Goal: Information Seeking & Learning: Learn about a topic

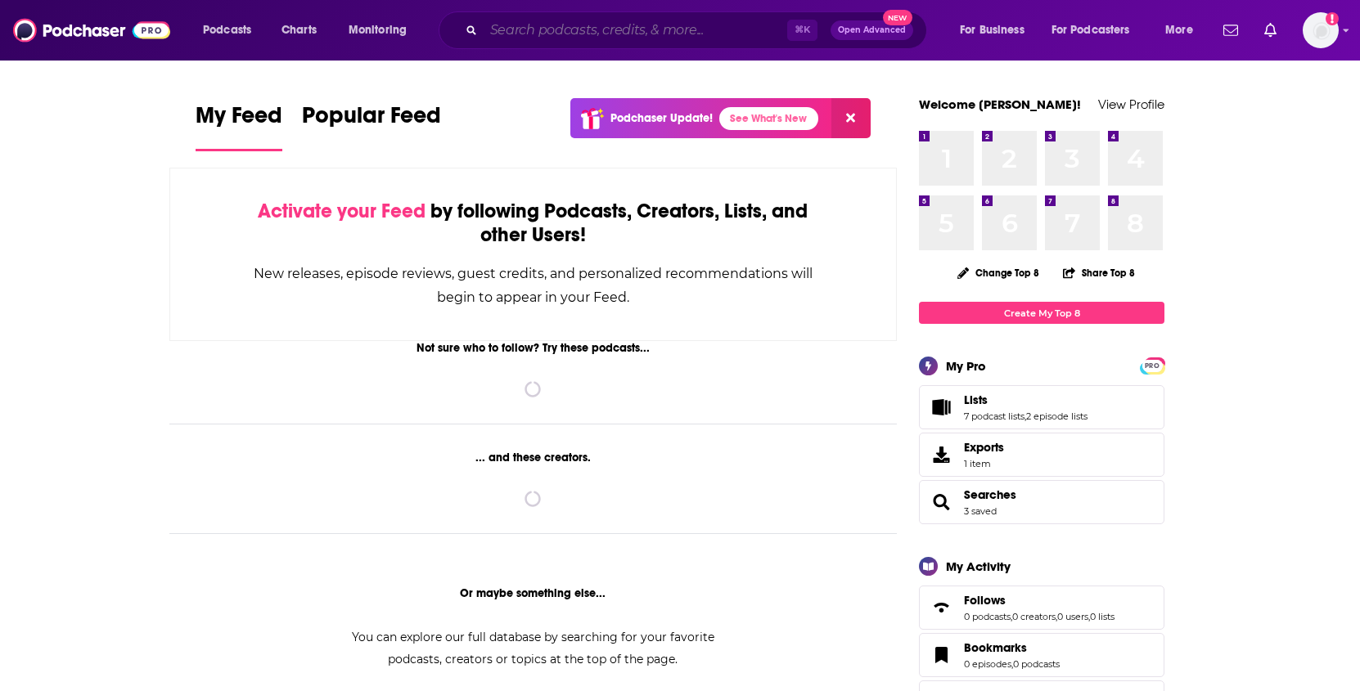
click at [541, 27] on input "Search podcasts, credits, & more..." at bounding box center [634, 30] width 303 height 26
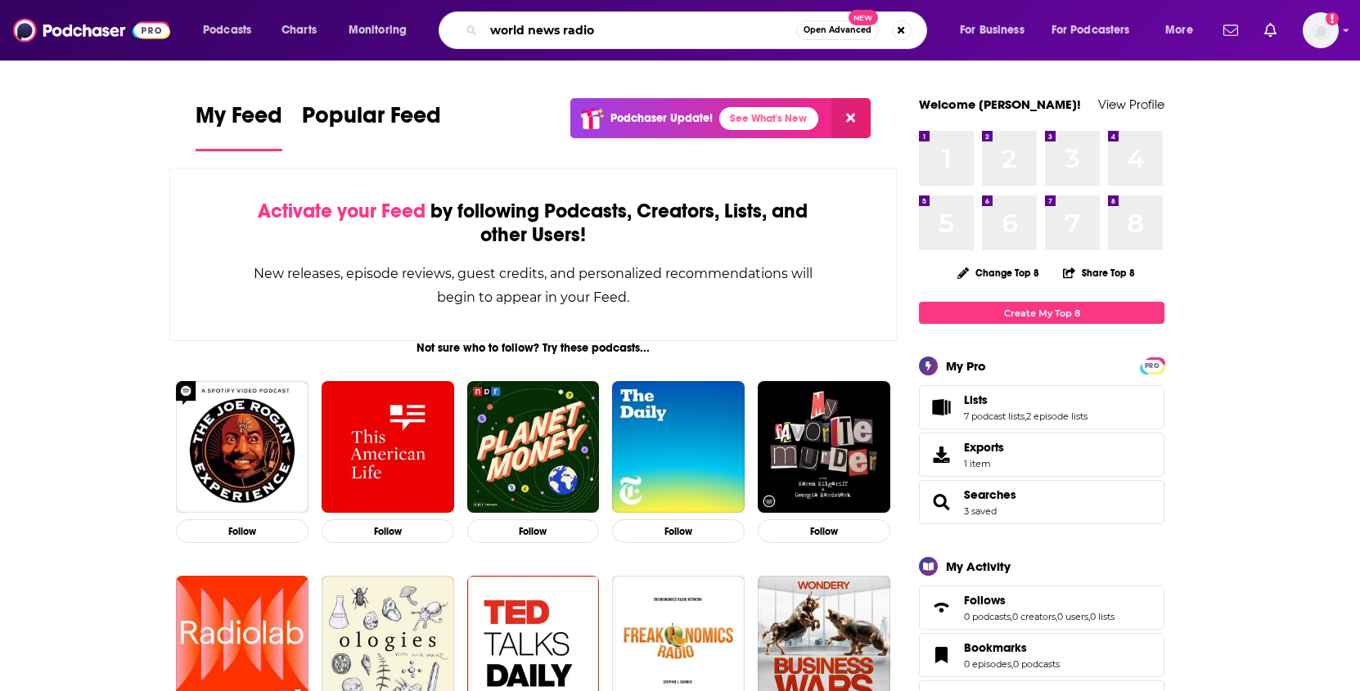
type input "world news radio"
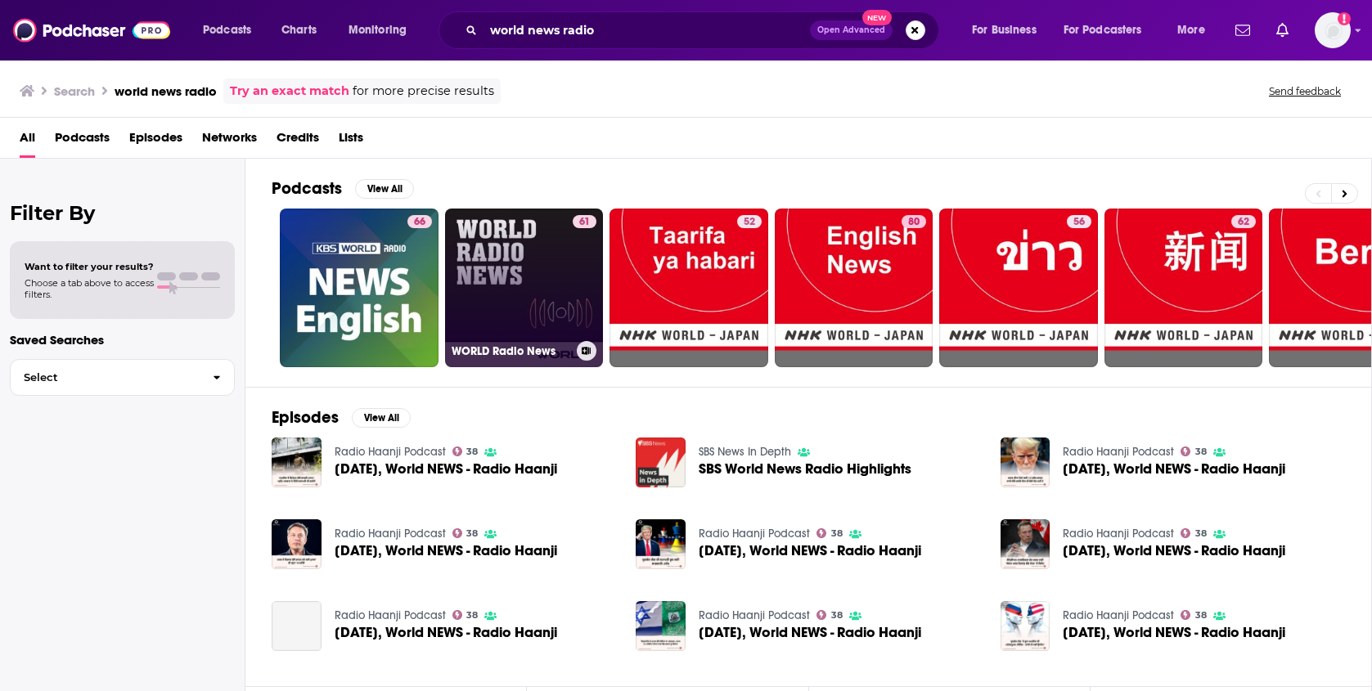
click at [508, 299] on link "61 WORLD Radio News" at bounding box center [524, 288] width 159 height 159
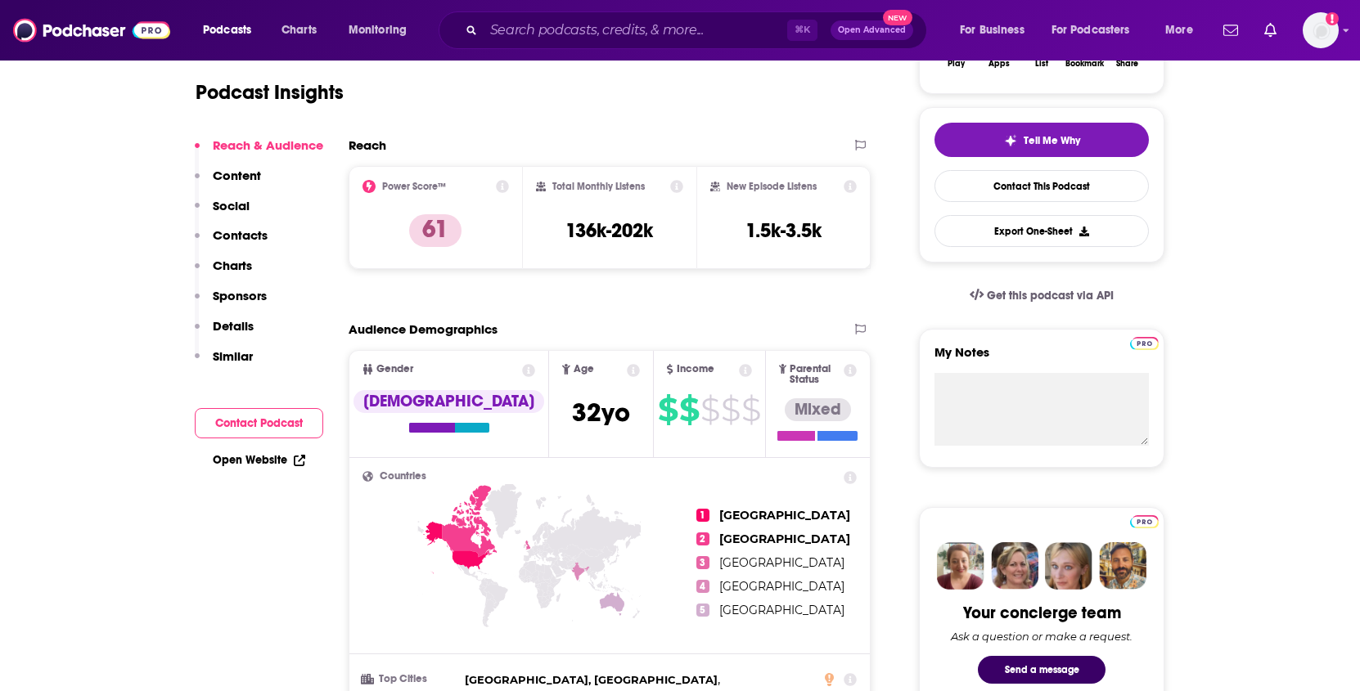
scroll to position [218, 0]
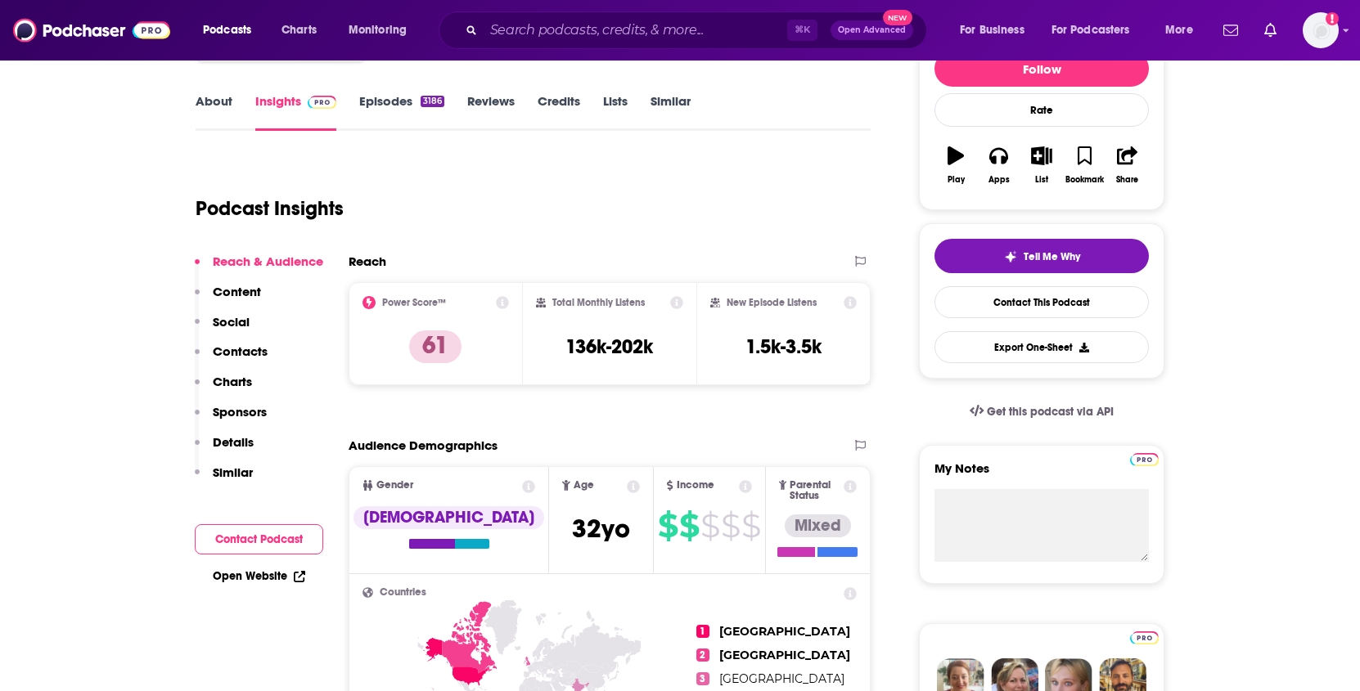
click at [678, 296] on icon at bounding box center [676, 302] width 13 height 13
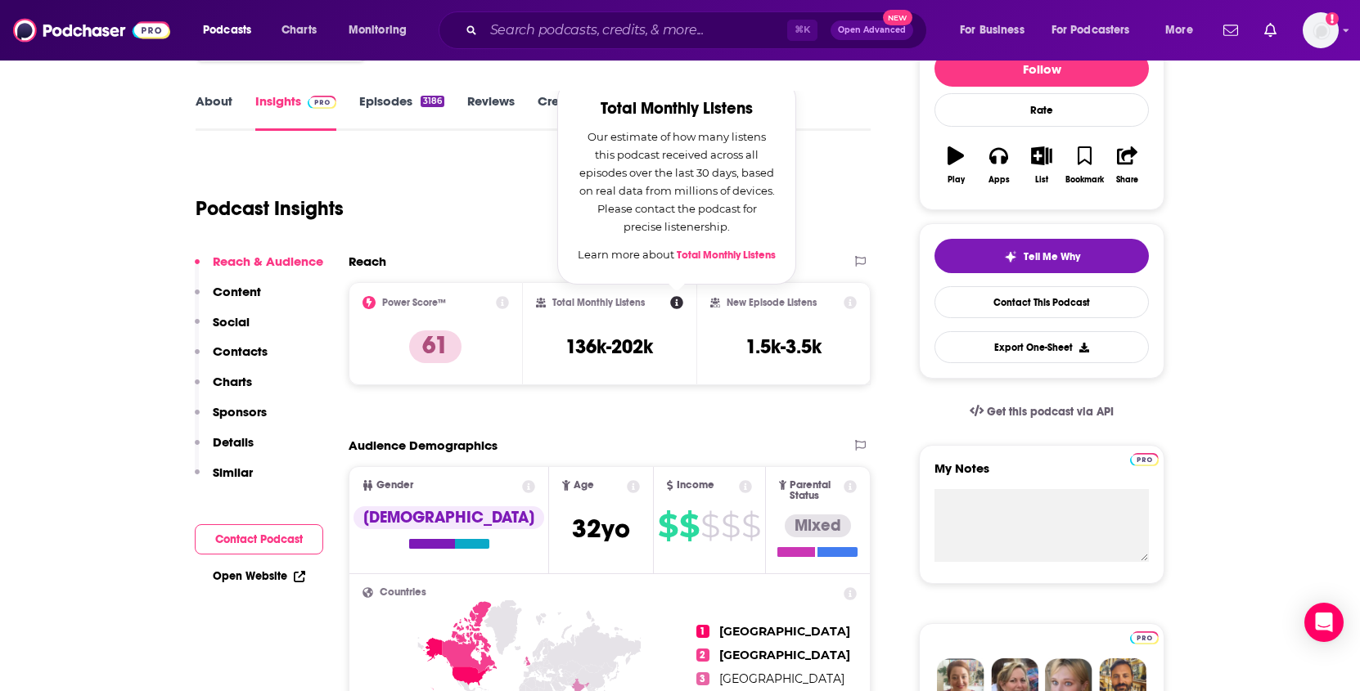
click at [515, 240] on div "Podcast Insights" at bounding box center [527, 198] width 662 height 83
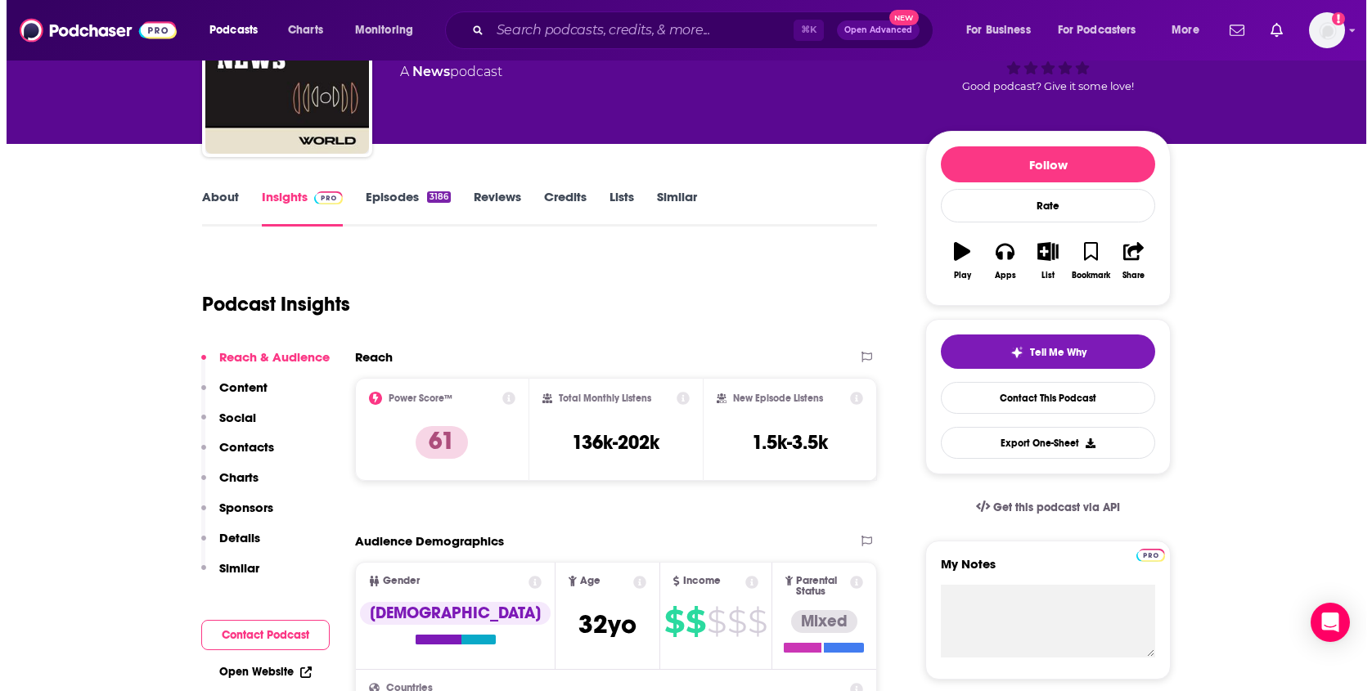
scroll to position [0, 0]
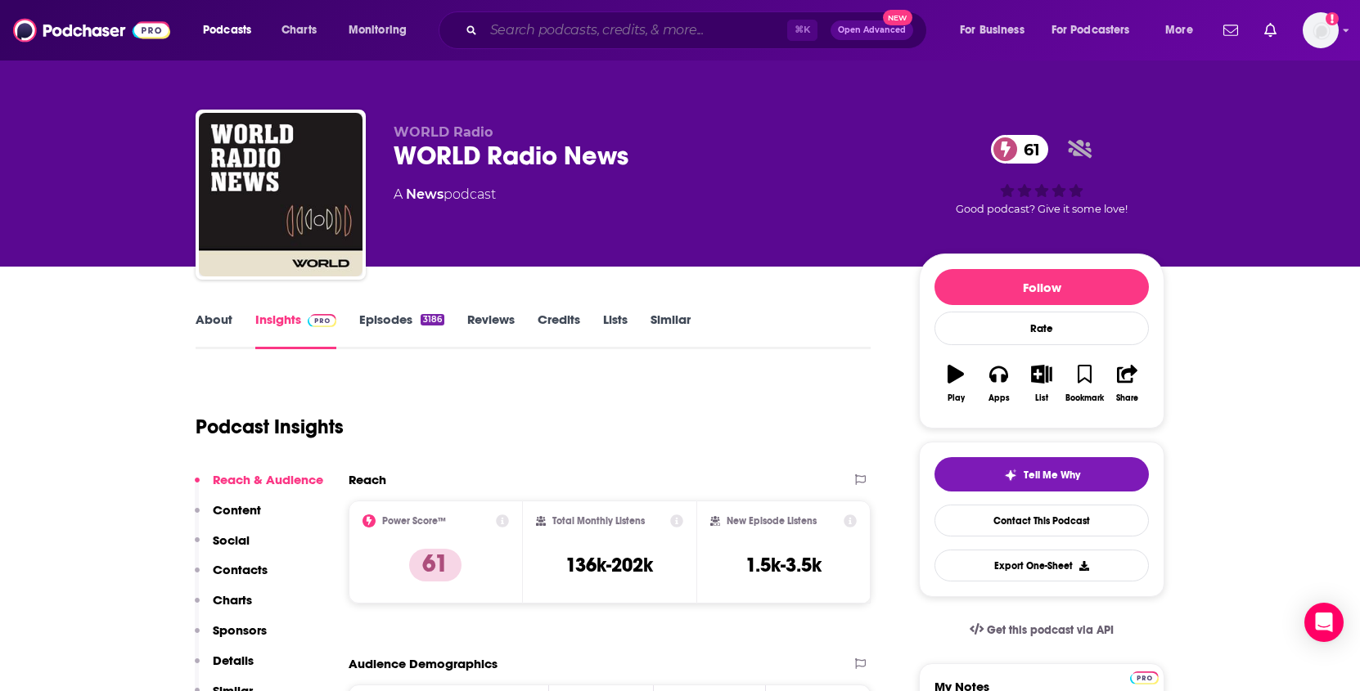
click at [538, 34] on input "Search podcasts, credits, & more..." at bounding box center [634, 30] width 303 height 26
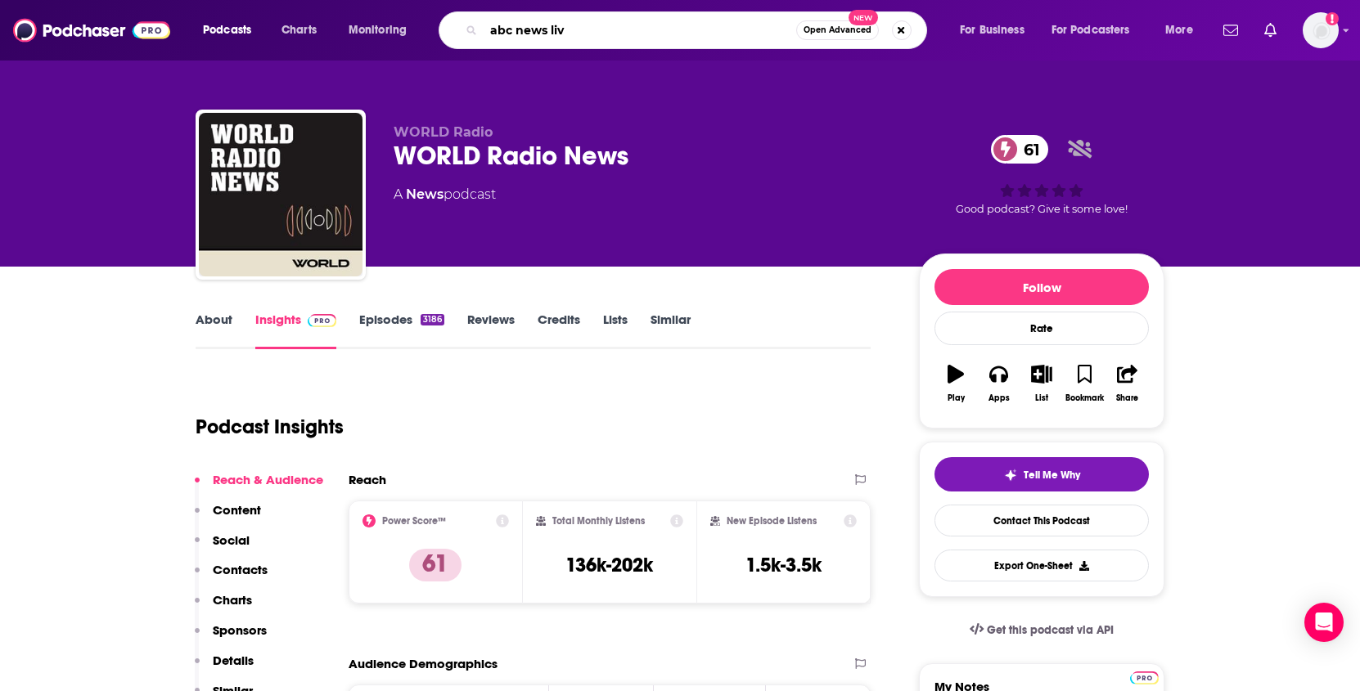
type input "abc news live"
